Goal: Information Seeking & Learning: Learn about a topic

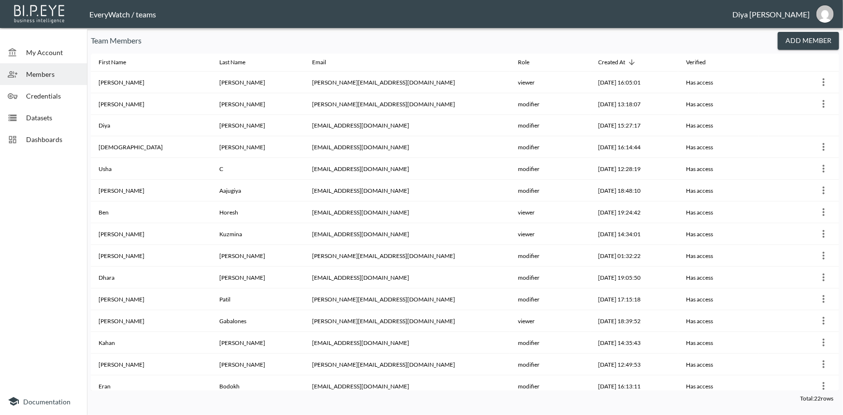
click at [35, 118] on span "Datasets" at bounding box center [52, 118] width 53 height 10
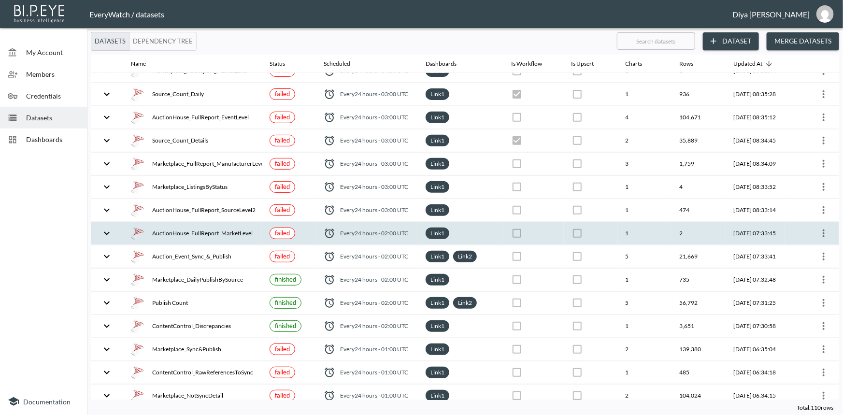
scroll to position [307, 0]
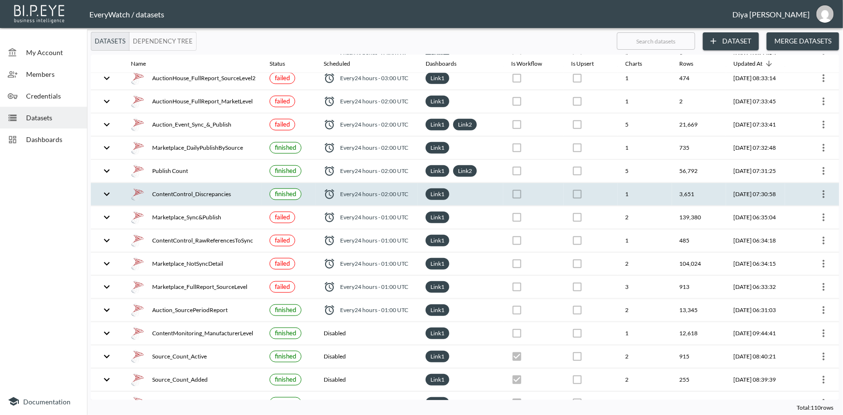
click at [110, 194] on icon "expand row" at bounding box center [107, 195] width 12 height 12
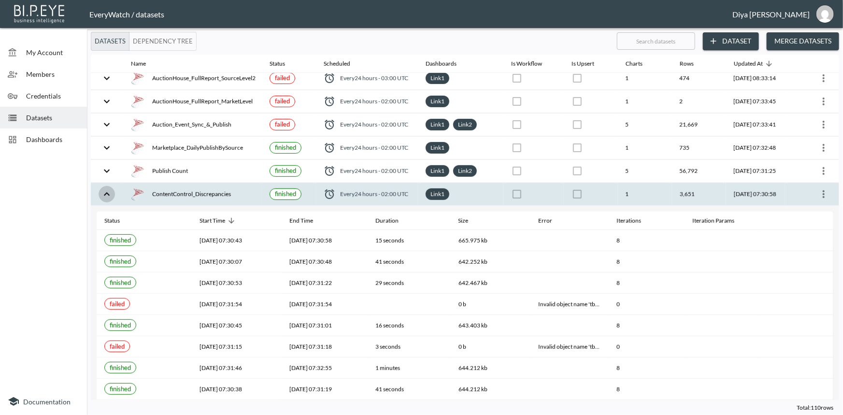
click at [110, 194] on icon "expand row" at bounding box center [107, 195] width 12 height 12
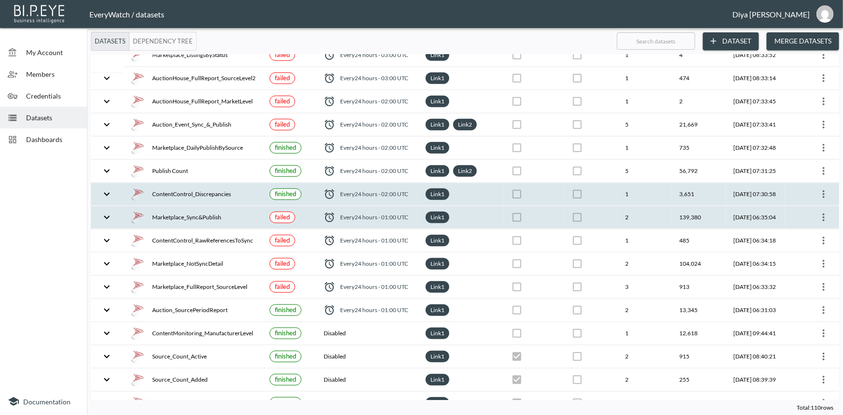
click at [114, 216] on button "expand row" at bounding box center [107, 217] width 16 height 16
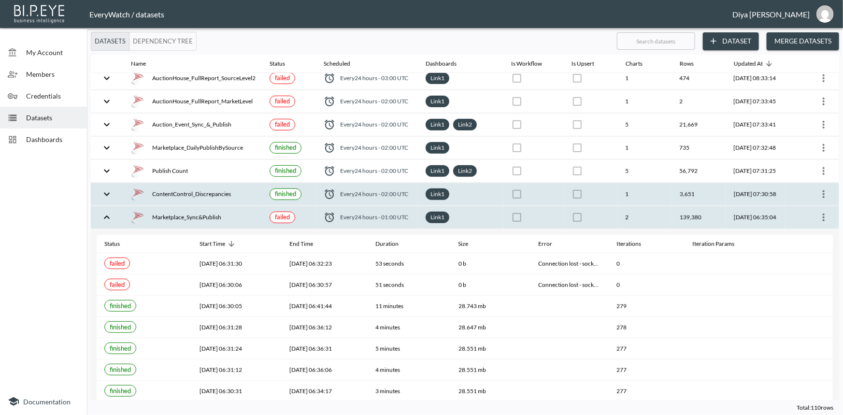
click at [106, 216] on icon "expand row" at bounding box center [107, 218] width 12 height 12
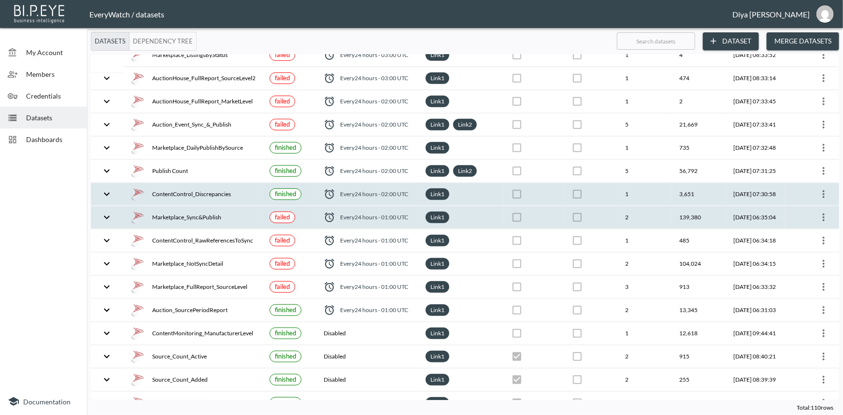
click at [110, 196] on icon "expand row" at bounding box center [107, 195] width 12 height 12
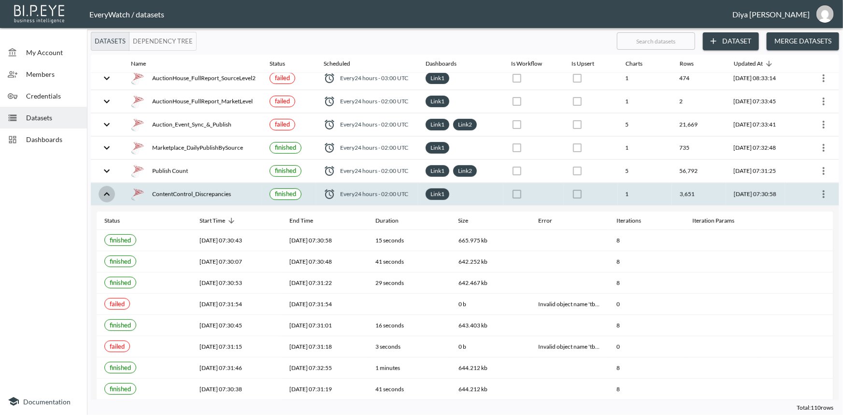
click at [110, 196] on icon "expand row" at bounding box center [107, 195] width 12 height 12
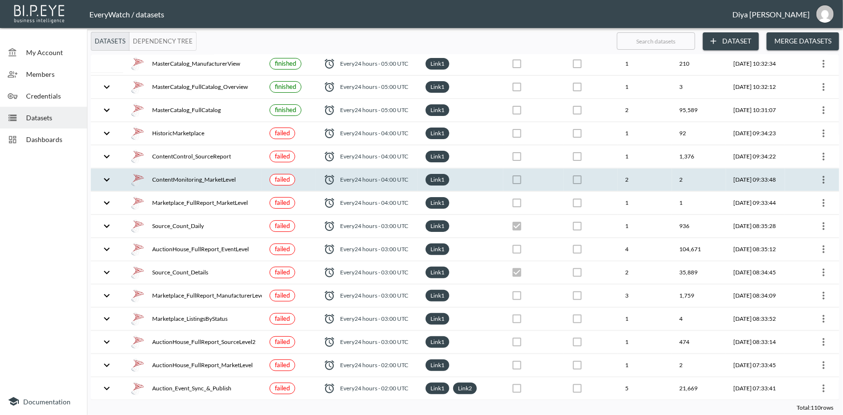
scroll to position [0, 0]
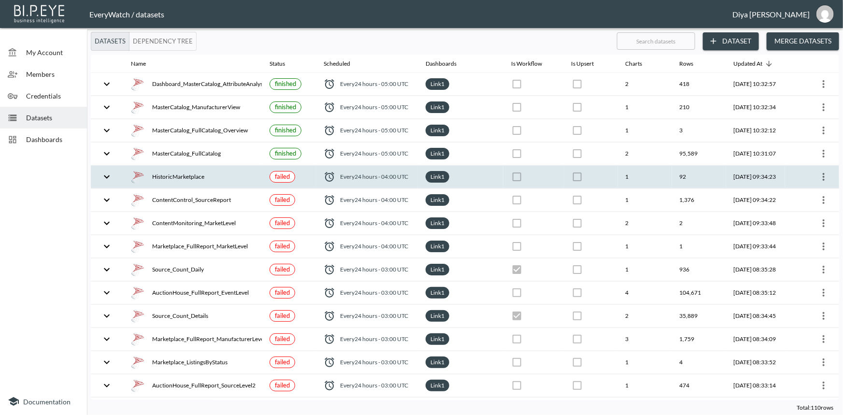
click at [113, 176] on button "expand row" at bounding box center [107, 177] width 16 height 16
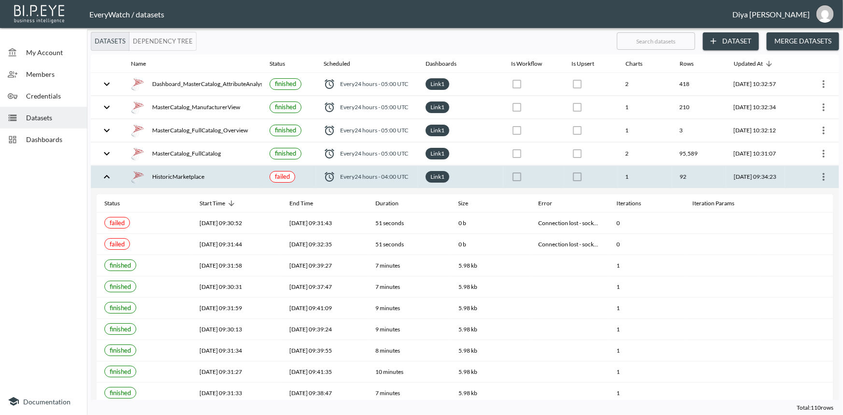
click at [813, 174] on div at bounding box center [812, 176] width 39 height 15
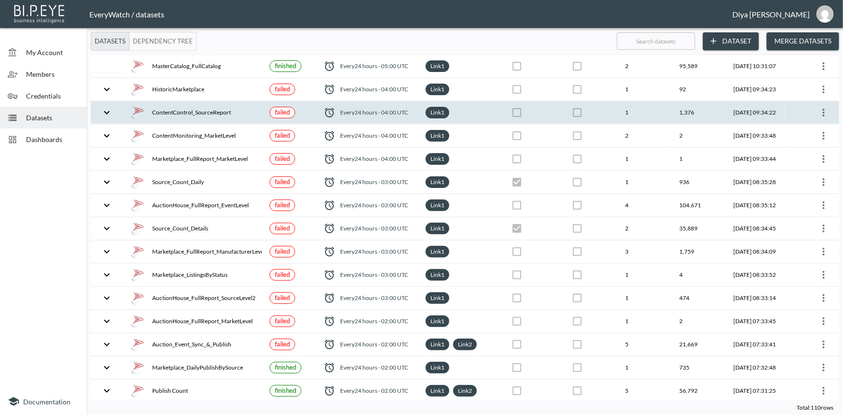
scroll to position [219, 0]
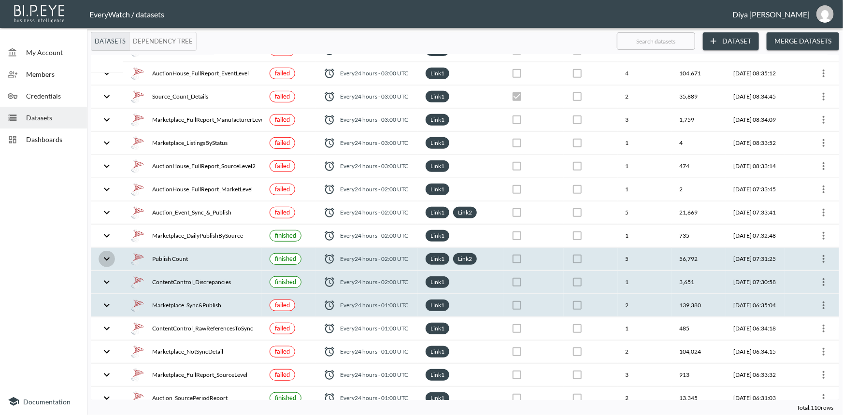
click at [111, 253] on icon "expand row" at bounding box center [107, 259] width 12 height 12
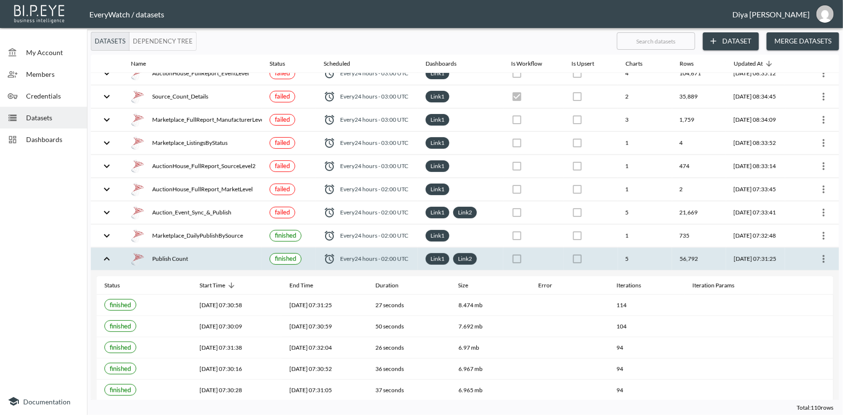
click at [111, 253] on icon "expand row" at bounding box center [107, 259] width 12 height 12
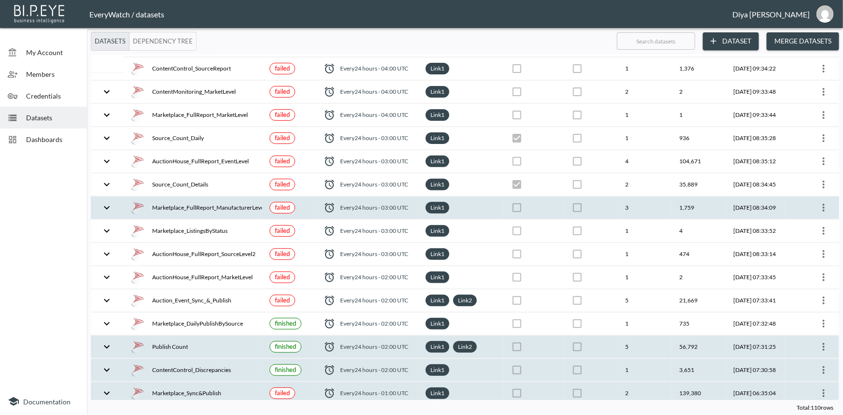
scroll to position [87, 0]
